Goal: Find specific page/section: Find specific page/section

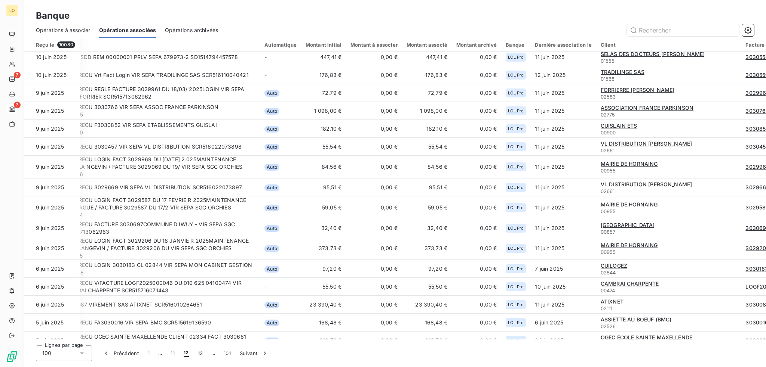
scroll to position [592, 49]
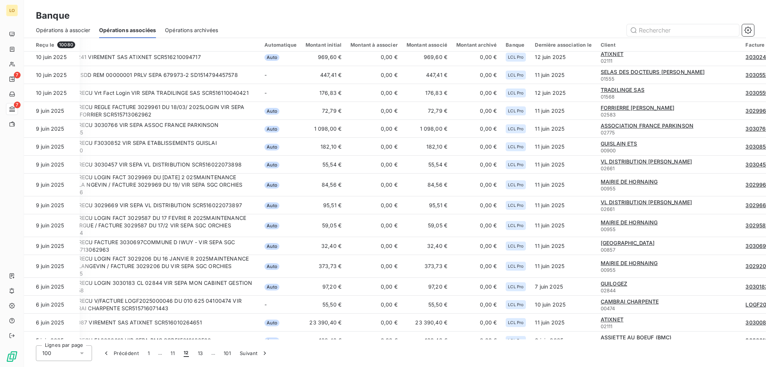
click at [193, 31] on span "Opérations archivées" at bounding box center [191, 30] width 53 height 7
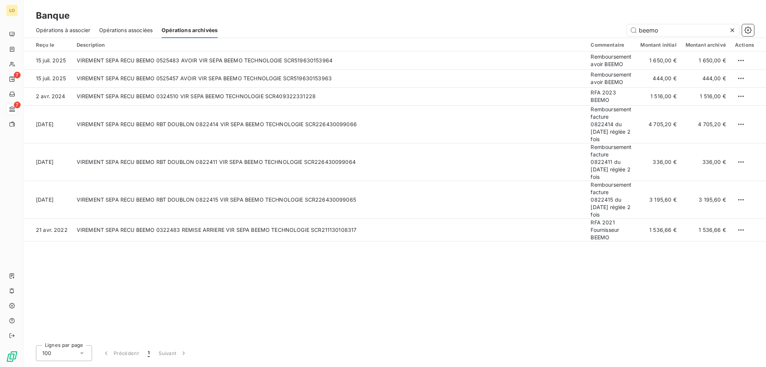
type input "beemo"
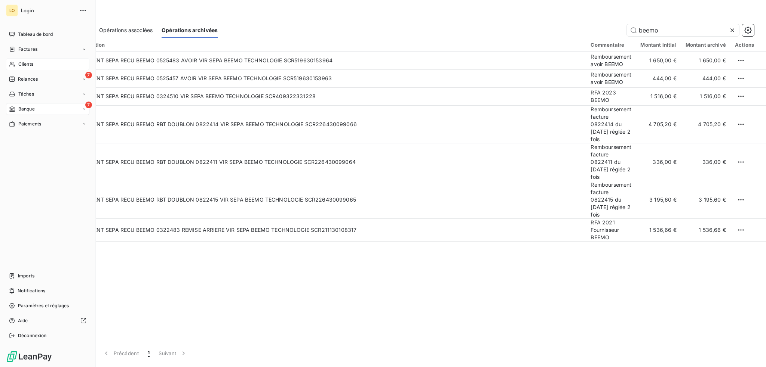
click at [32, 63] on span "Clients" at bounding box center [25, 64] width 15 height 7
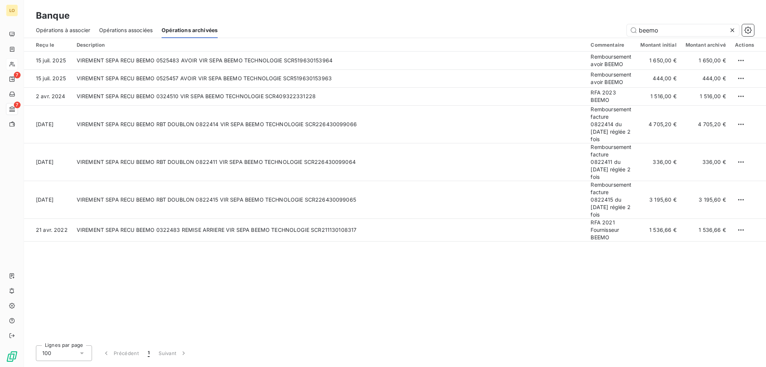
click at [70, 32] on span "Opérations à associer" at bounding box center [63, 30] width 54 height 7
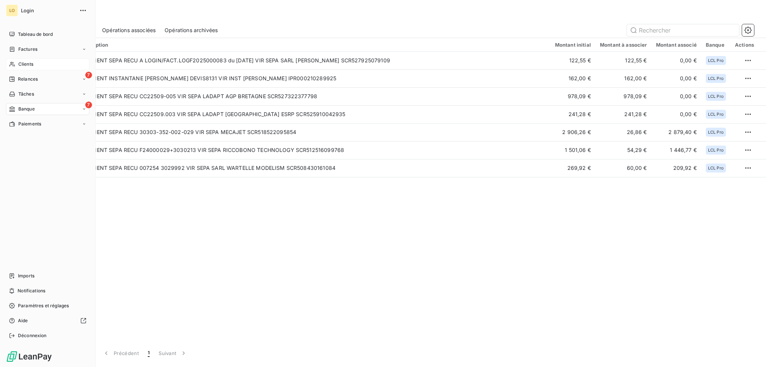
click at [24, 59] on div "Clients" at bounding box center [47, 64] width 83 height 12
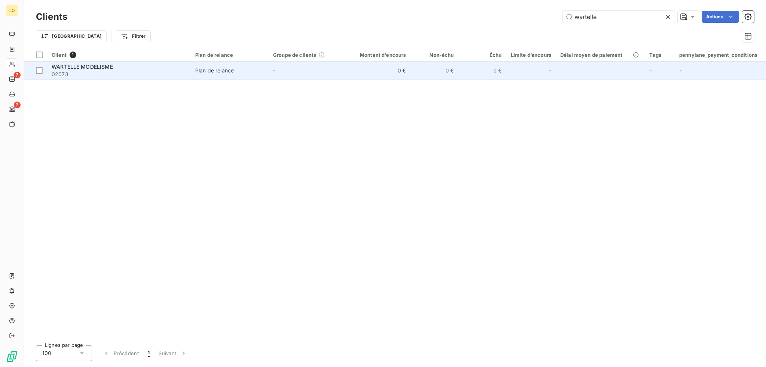
type input "wartelle"
click at [265, 72] on td "Plan de relance" at bounding box center [230, 71] width 78 height 18
click at [242, 70] on span "Plan de relance" at bounding box center [229, 70] width 69 height 7
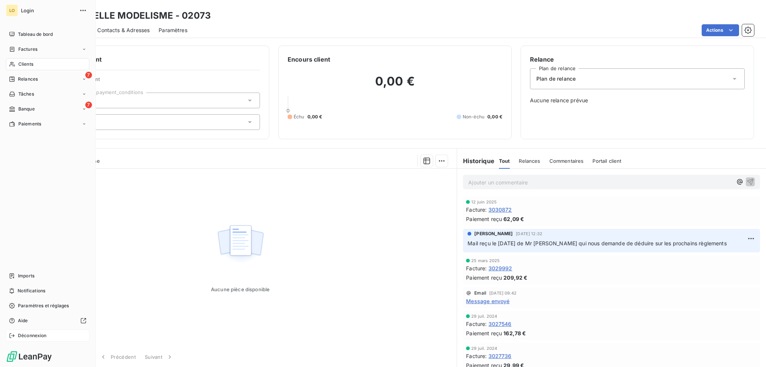
click at [25, 333] on span "Déconnexion" at bounding box center [32, 336] width 29 height 7
